Goal: Information Seeking & Learning: Check status

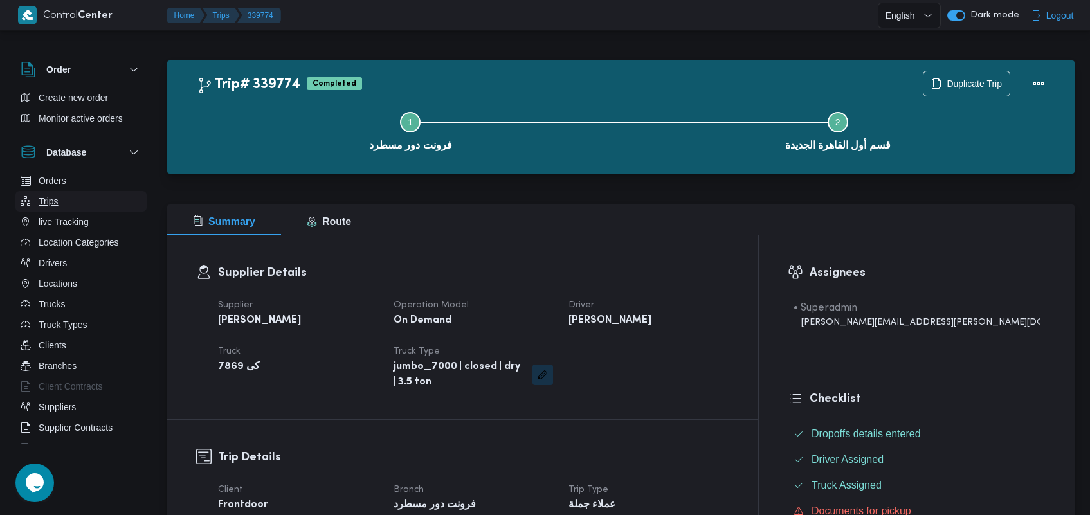
click at [85, 204] on button "Trips" at bounding box center [80, 201] width 131 height 21
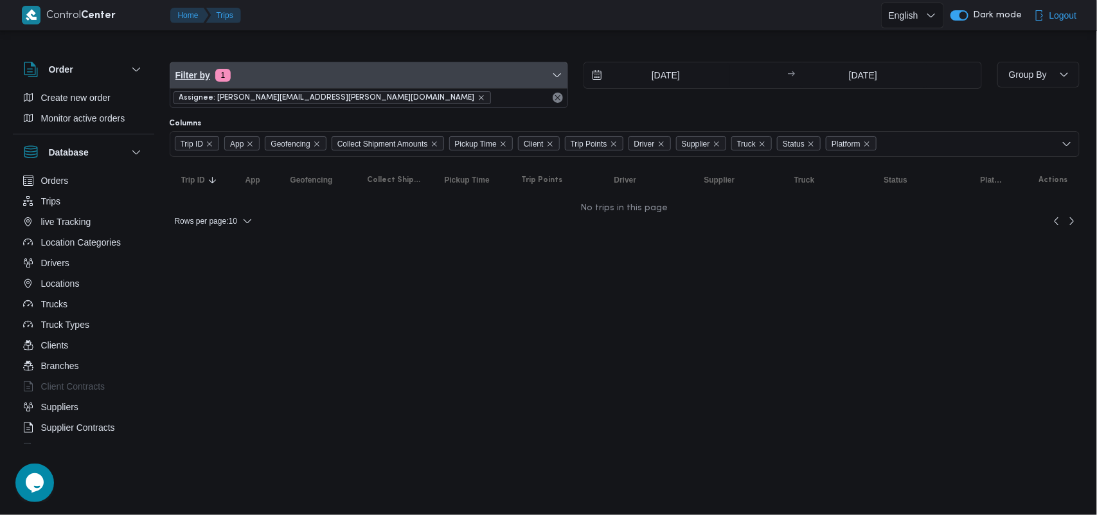
click at [284, 68] on span "Filter by 1" at bounding box center [368, 75] width 397 height 26
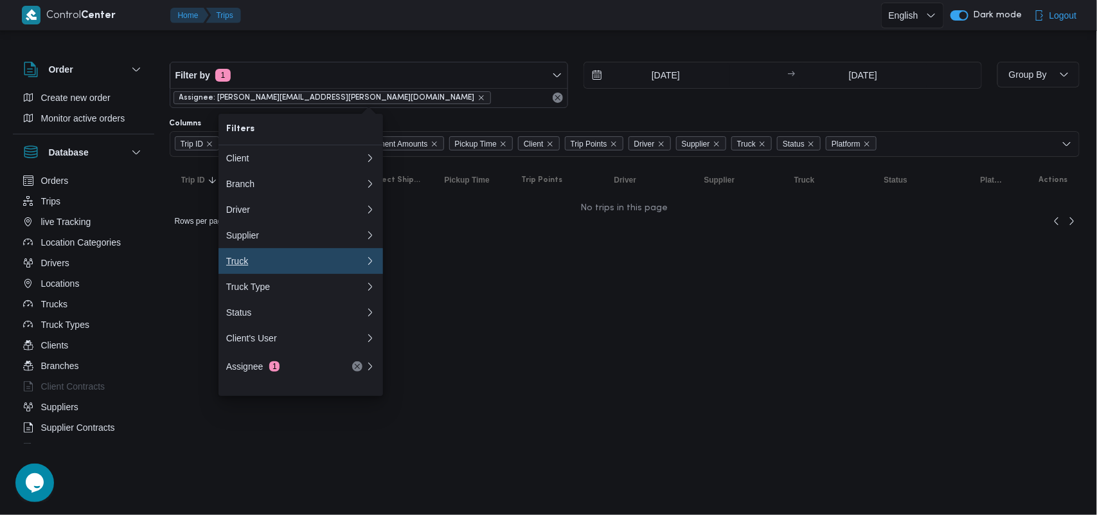
click at [265, 266] on div "Truck" at bounding box center [295, 261] width 139 height 10
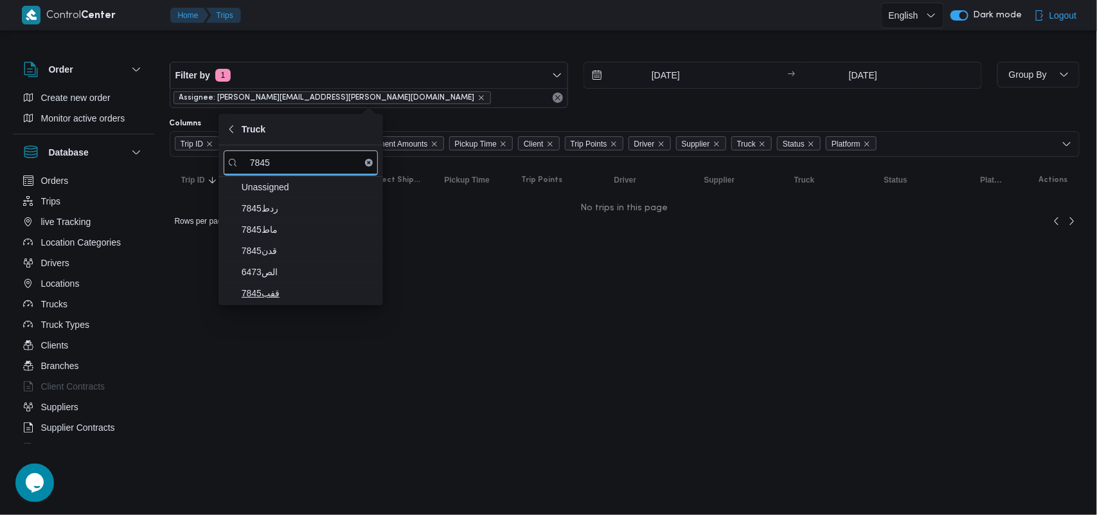
type input "7845"
click at [305, 303] on span "قفب7845" at bounding box center [301, 293] width 154 height 21
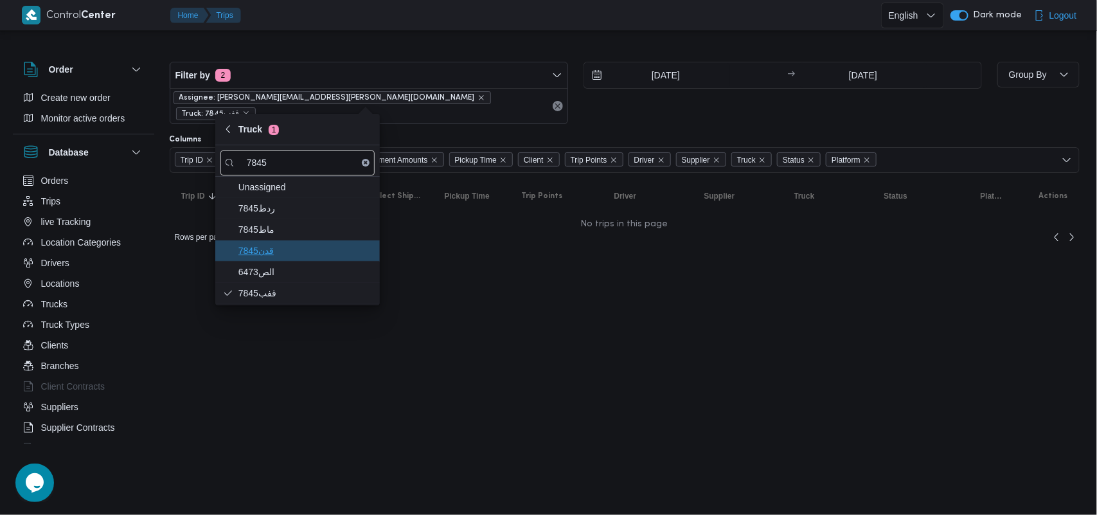
click at [293, 257] on span "قدن7845" at bounding box center [306, 250] width 134 height 15
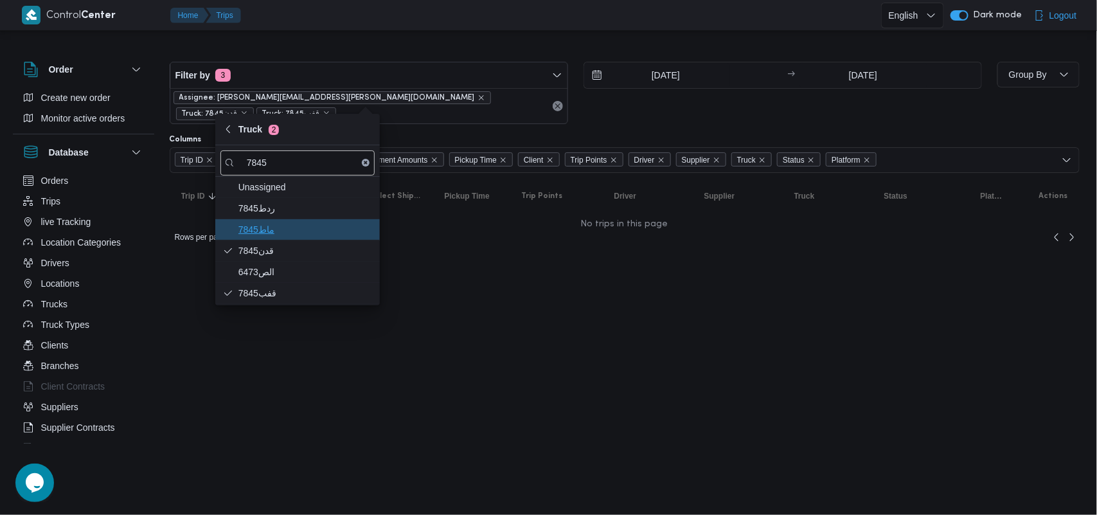
click at [293, 239] on span "ماط7845" at bounding box center [298, 229] width 154 height 21
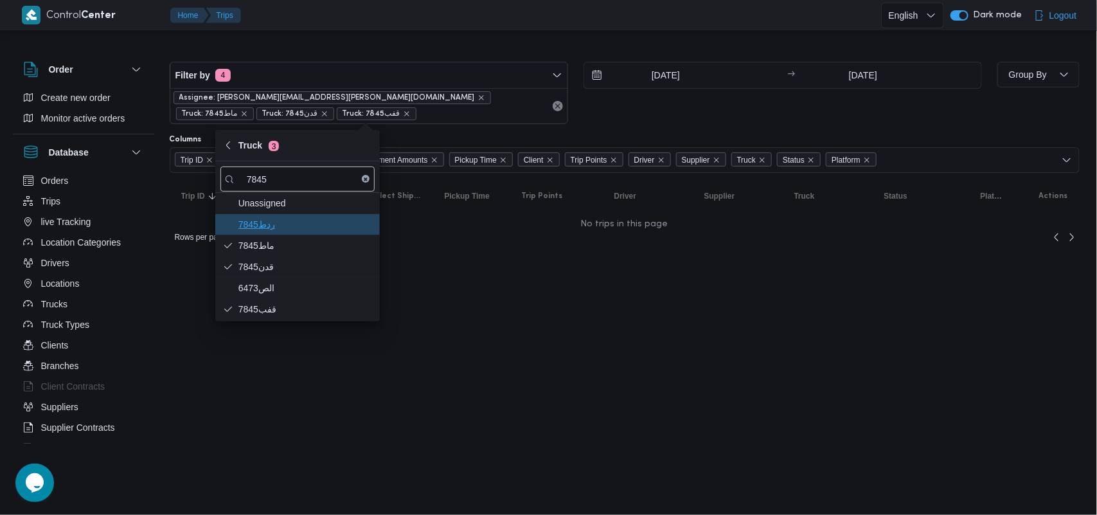
click at [285, 224] on span "ردط7845" at bounding box center [306, 224] width 134 height 15
click at [478, 94] on icon "remove selected entity" at bounding box center [482, 98] width 8 height 8
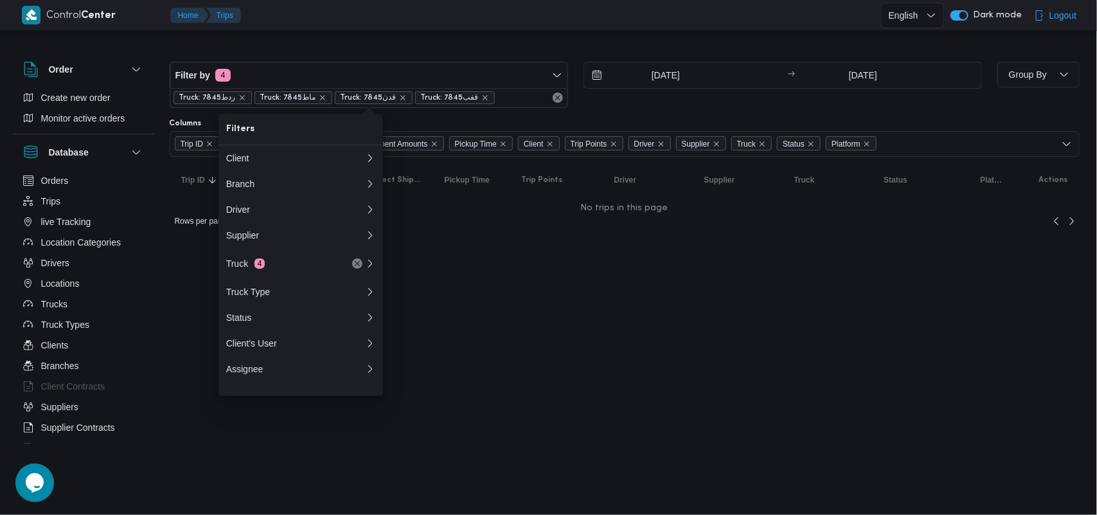
click at [579, 278] on html "Control Center Home Trips English عربي Dark mode Logout Order Create new order …" at bounding box center [548, 257] width 1097 height 515
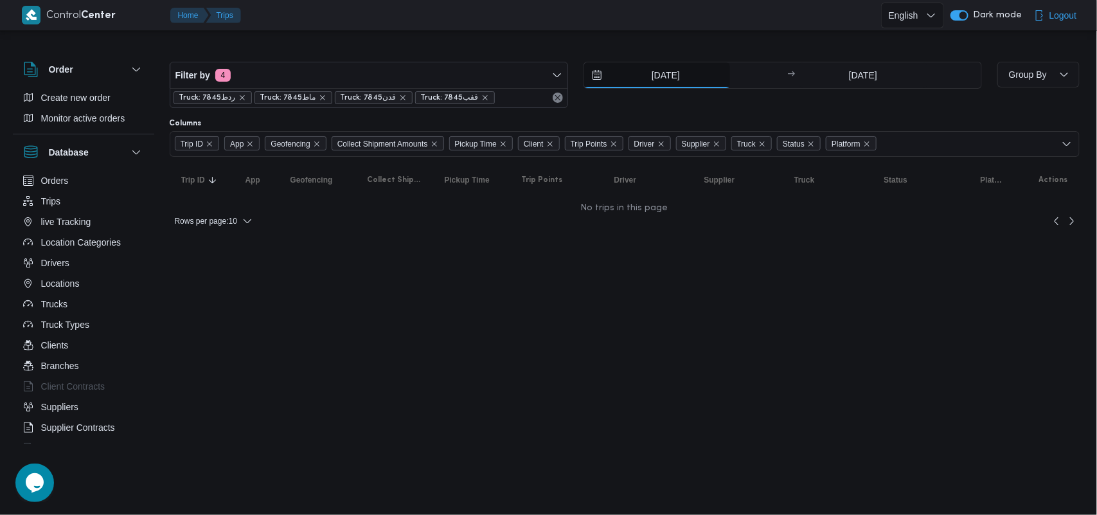
click at [635, 82] on input "[DATE]" at bounding box center [657, 75] width 146 height 26
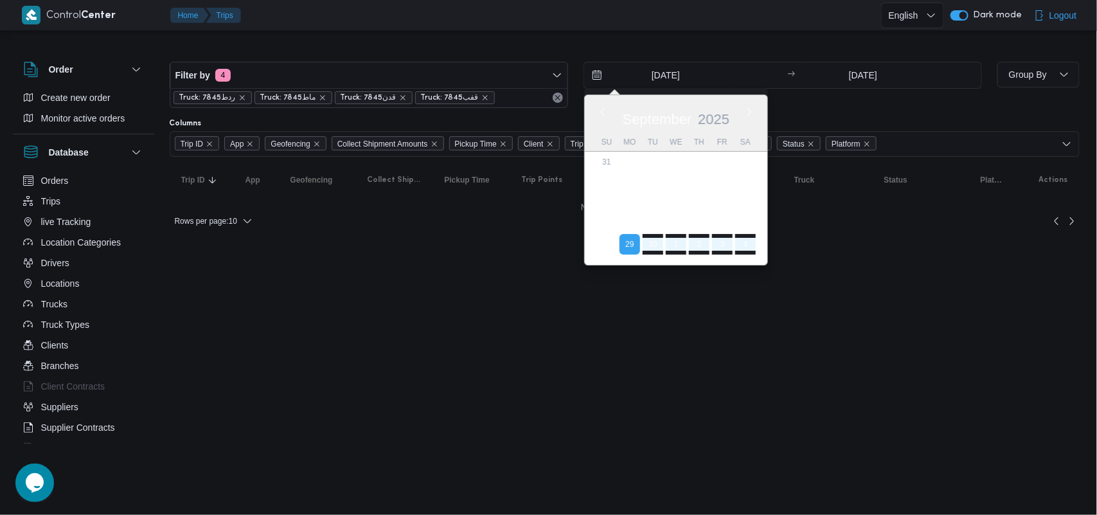
click at [595, 119] on div "[DATE]" at bounding box center [676, 116] width 183 height 33
click at [599, 111] on button "Previous Month" at bounding box center [603, 111] width 12 height 12
type input "[DATE]"
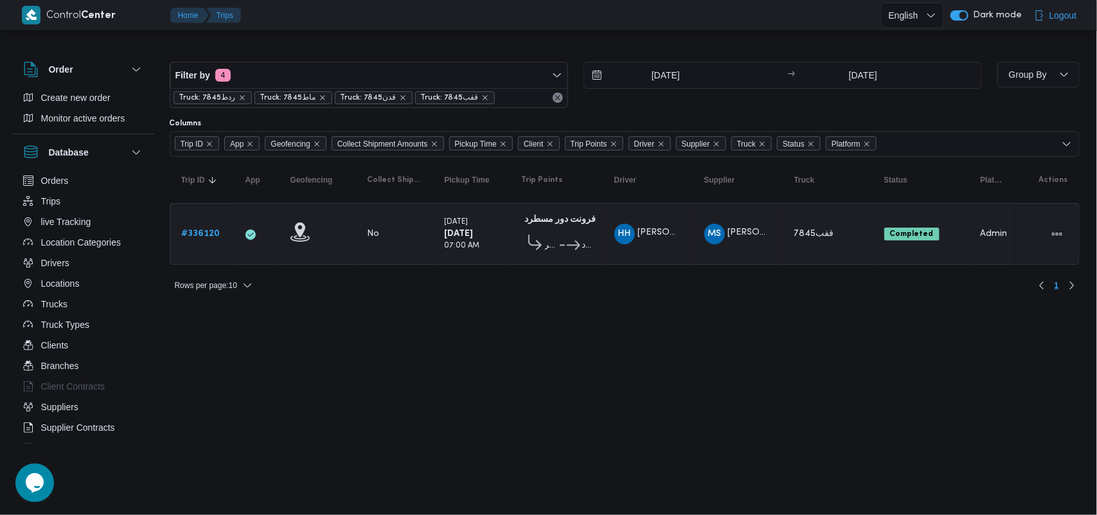
click at [823, 312] on html "Control Center Home Trips English عربي Dark mode Logout Order Create new order …" at bounding box center [548, 257] width 1097 height 515
